Goal: Find specific page/section: Find specific page/section

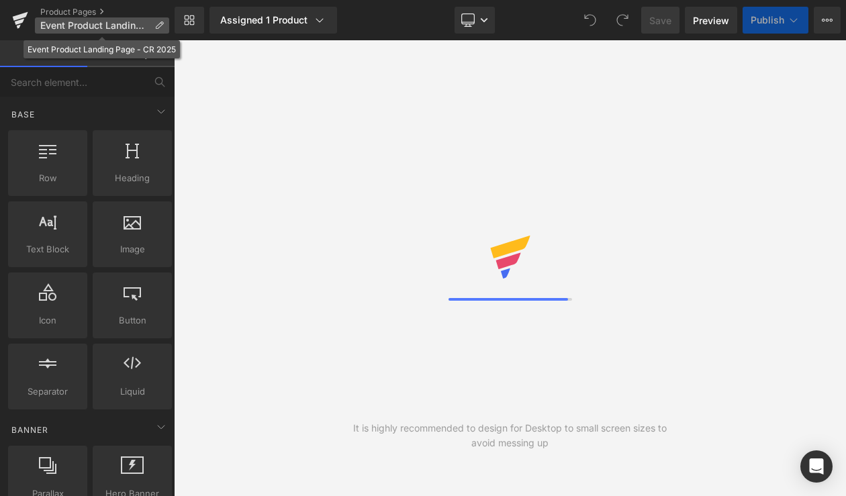
click at [83, 20] on span "Event Product Landing Page - CR 2025" at bounding box center [94, 25] width 109 height 11
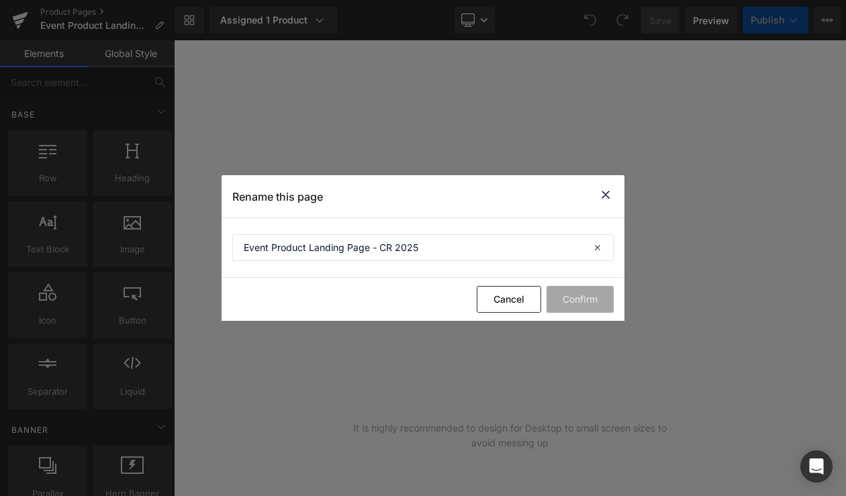
click at [597, 244] on icon at bounding box center [599, 247] width 30 height 27
click at [606, 192] on icon at bounding box center [606, 195] width 16 height 17
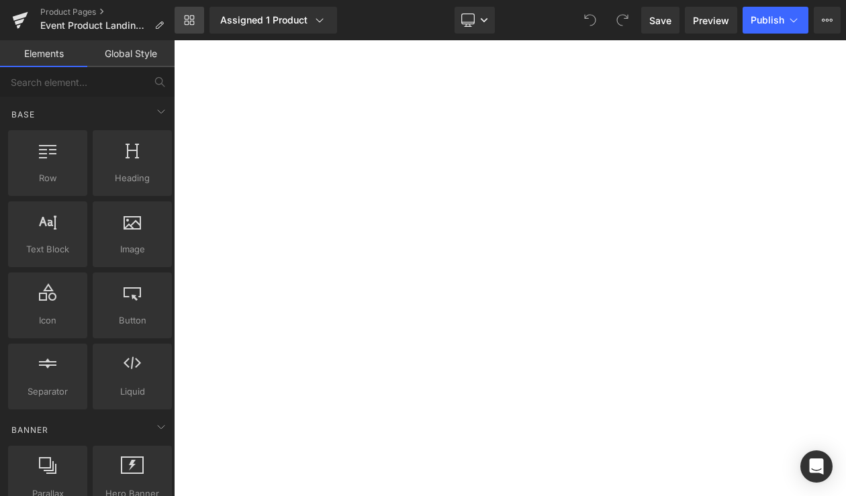
click at [189, 20] on icon at bounding box center [189, 20] width 11 height 11
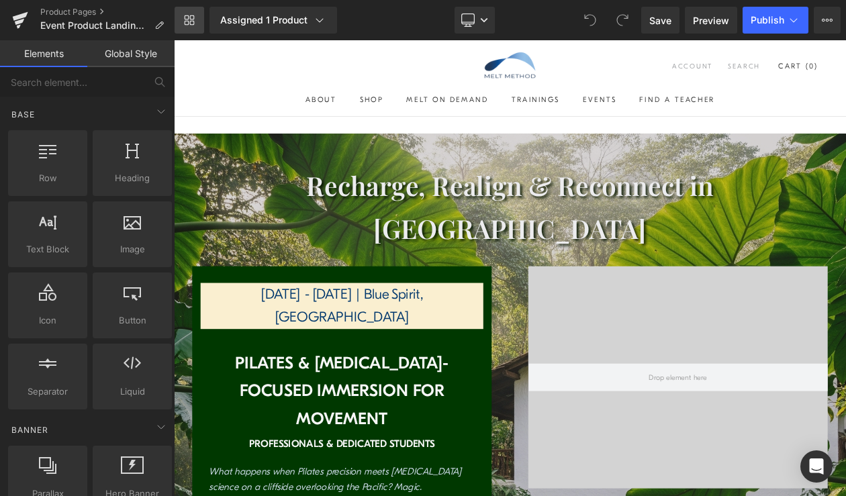
click at [191, 24] on icon at bounding box center [189, 20] width 11 height 11
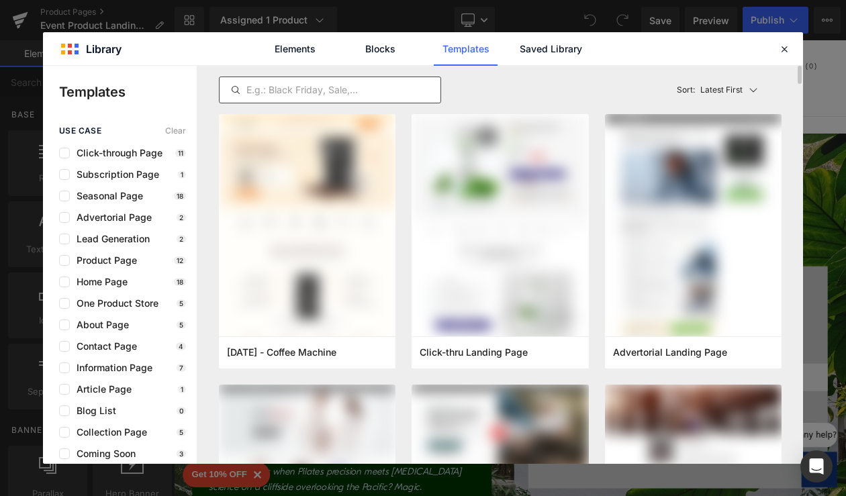
click at [246, 96] on input "text" at bounding box center [330, 90] width 221 height 16
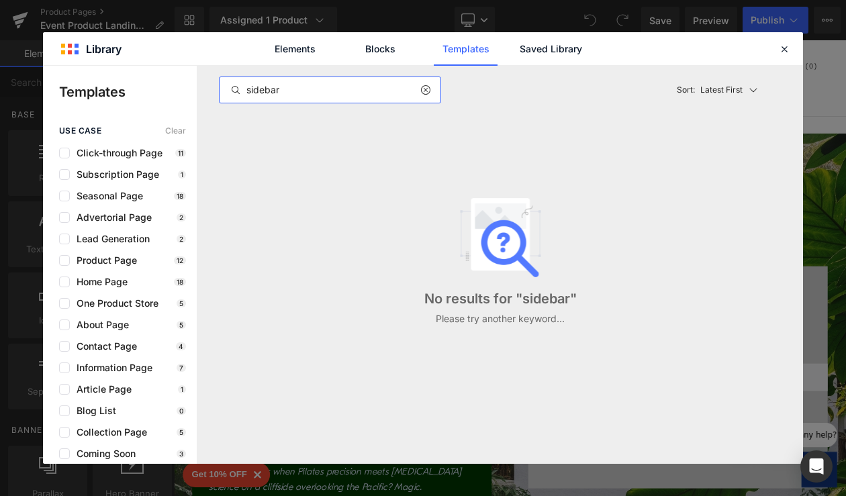
drag, startPoint x: 301, startPoint y: 91, endPoint x: 218, endPoint y: 85, distance: 83.5
click at [219, 85] on div "sidebar" at bounding box center [330, 90] width 222 height 27
type input "menu"
click at [776, 50] on div at bounding box center [784, 49] width 16 height 16
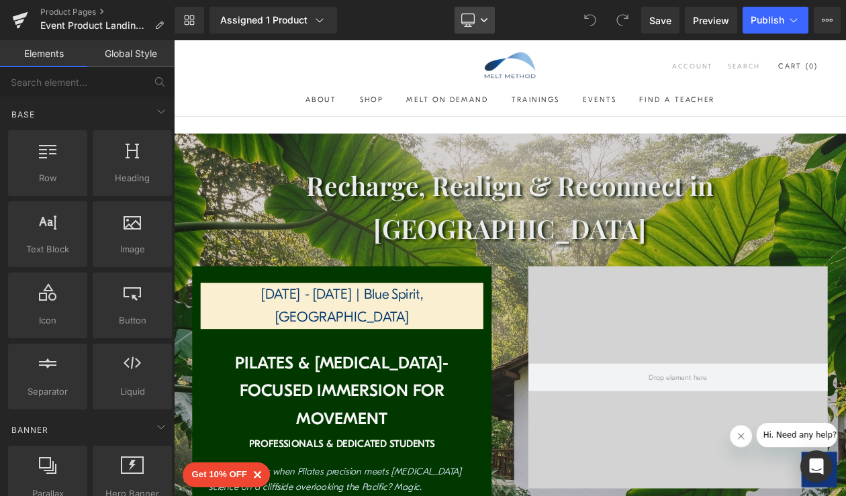
click at [483, 22] on icon at bounding box center [484, 20] width 8 height 8
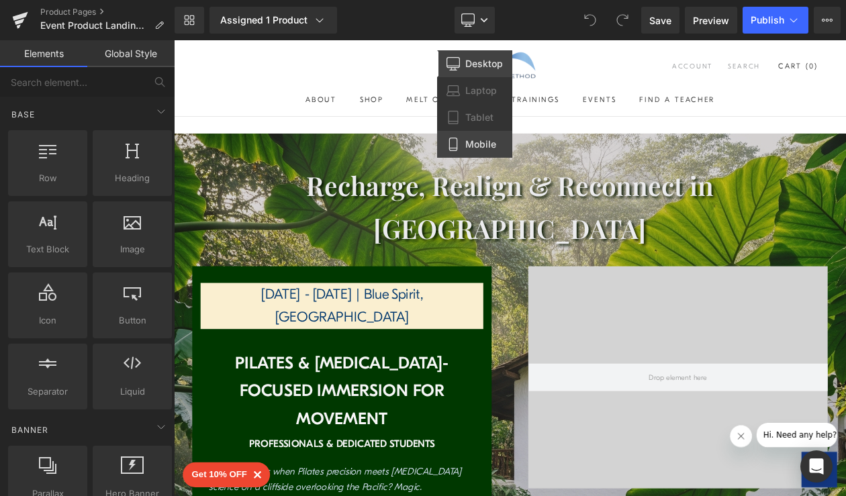
click at [487, 146] on span "Mobile" at bounding box center [480, 144] width 31 height 12
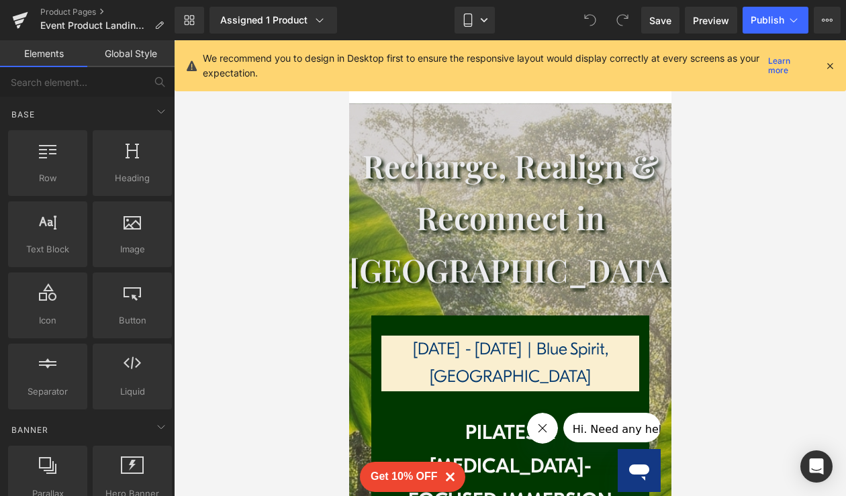
scroll to position [43, 0]
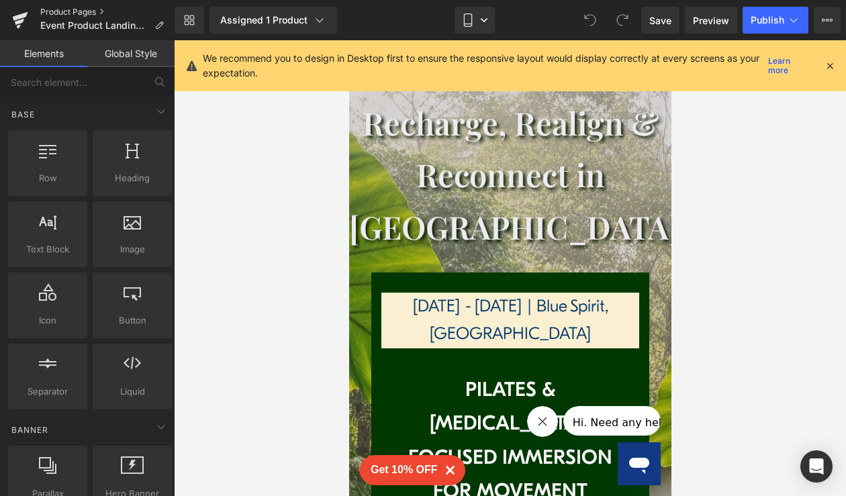
click at [88, 11] on link "Product Pages" at bounding box center [107, 12] width 134 height 11
